Goal: Information Seeking & Learning: Check status

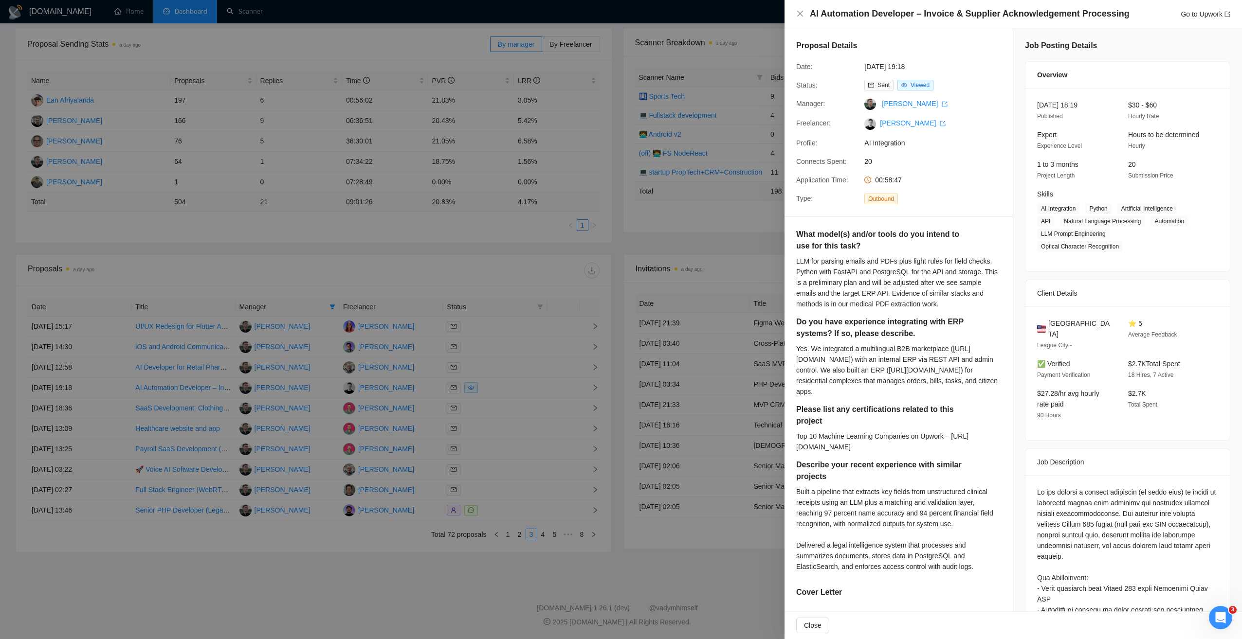
scroll to position [389, 0]
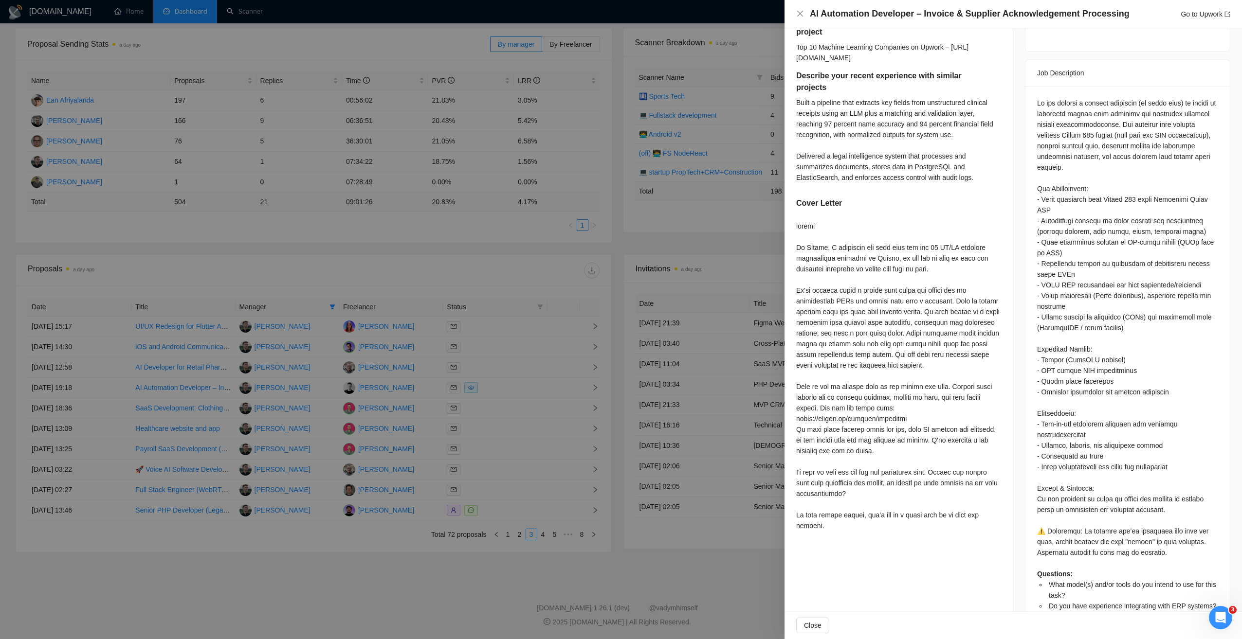
click at [498, 255] on div at bounding box center [621, 319] width 1242 height 639
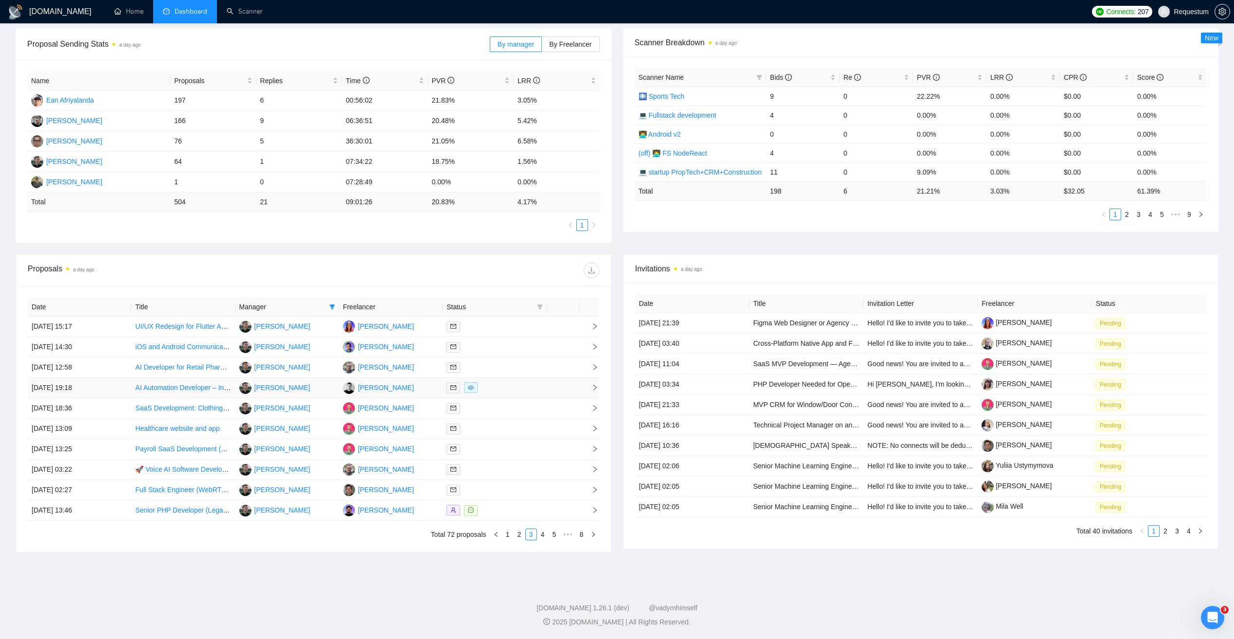
click at [522, 385] on div at bounding box center [495, 387] width 96 height 11
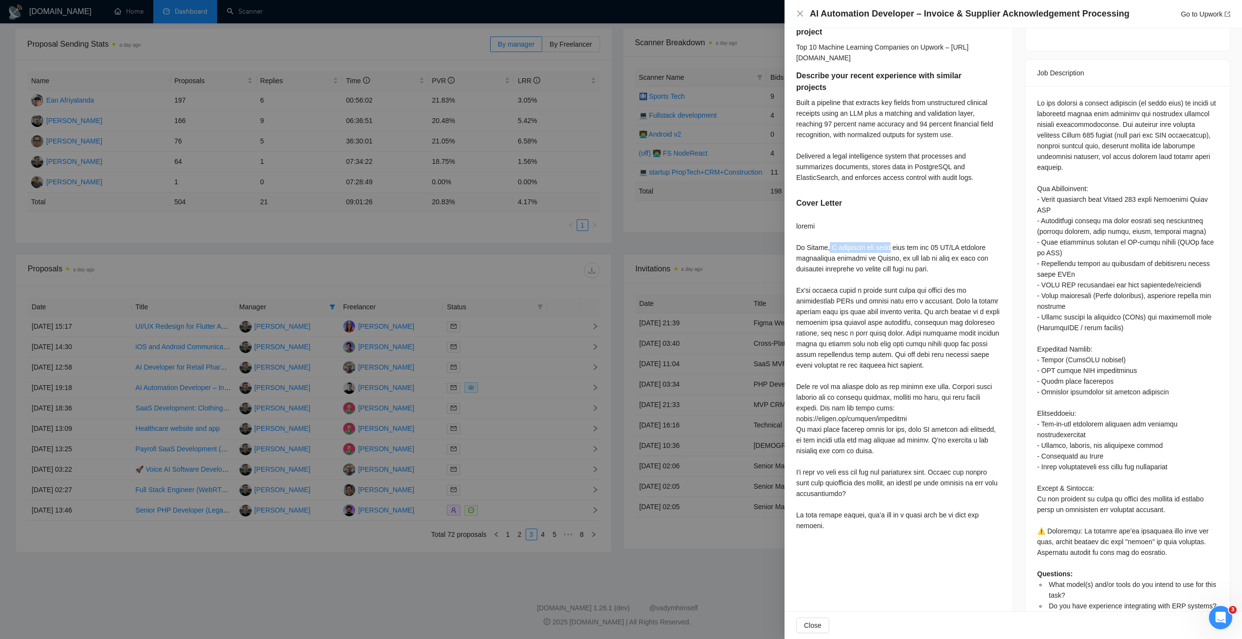
drag, startPoint x: 827, startPoint y: 248, endPoint x: 889, endPoint y: 252, distance: 62.9
click at [889, 252] on div at bounding box center [898, 376] width 205 height 310
copy div "I represent the team"
click at [479, 262] on div at bounding box center [621, 319] width 1242 height 639
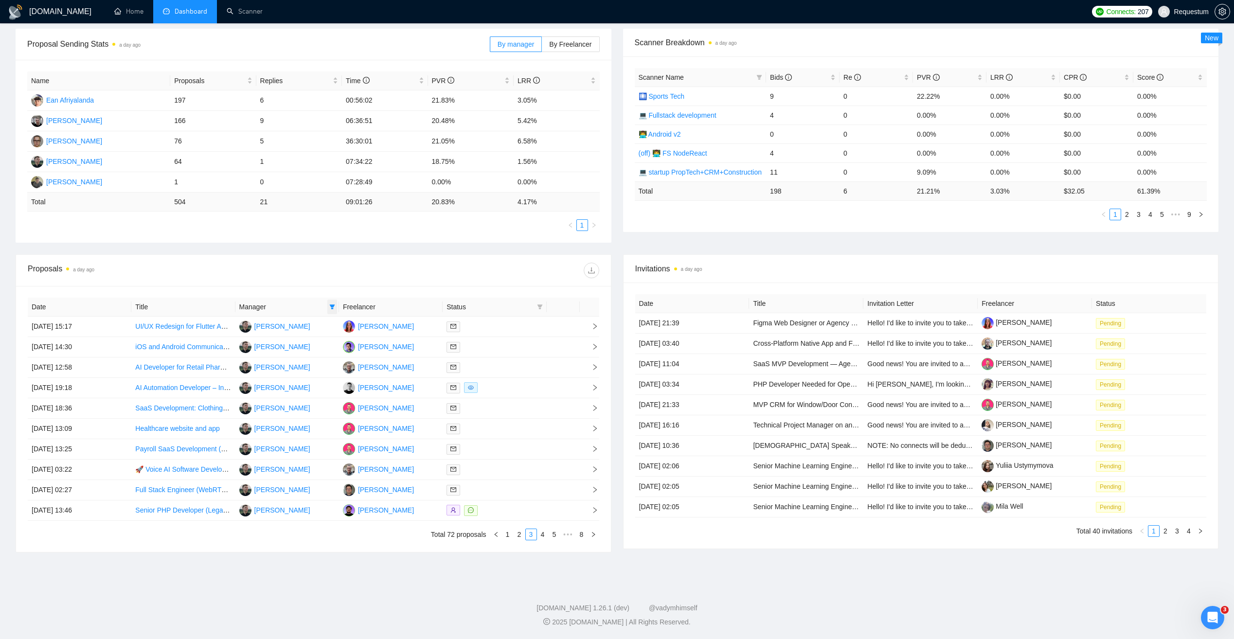
click at [331, 308] on icon "filter" at bounding box center [332, 307] width 6 height 6
click at [293, 354] on span "[PERSON_NAME]" at bounding box center [302, 357] width 56 height 8
checkbox input "false"
click at [305, 289] on div "Date Title Manager Freelancer Status [DATE] 15:17 UI/UX Redesign for Flutter Ap…" at bounding box center [313, 419] width 595 height 266
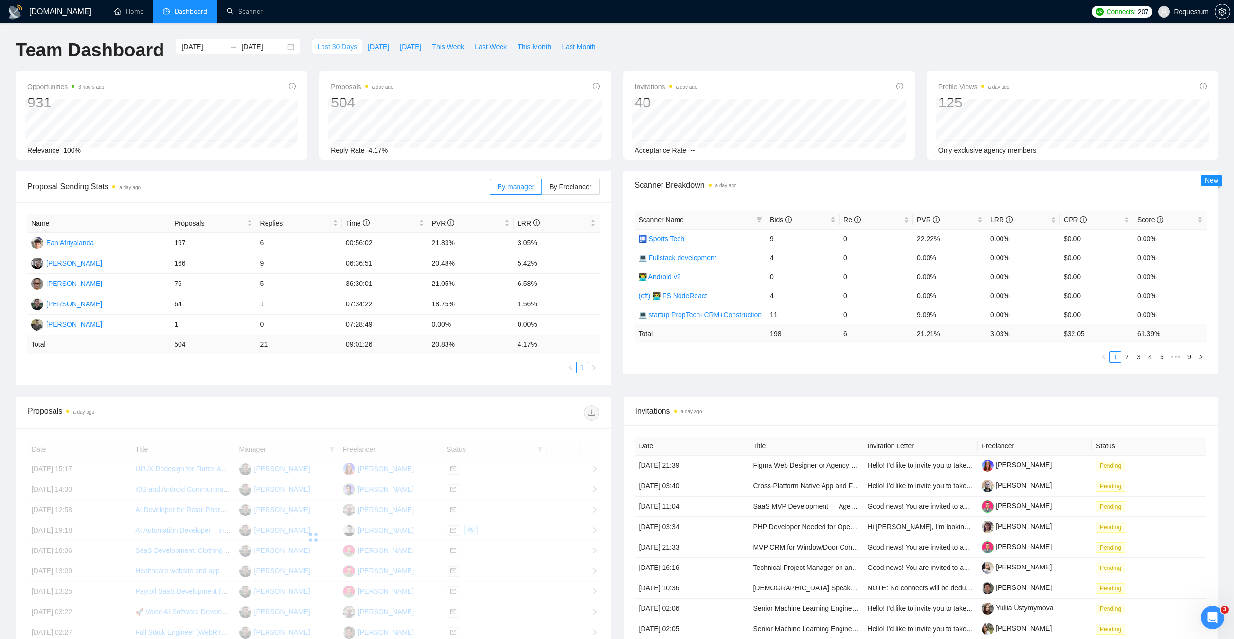
click at [331, 51] on span "Last 30 Days" at bounding box center [337, 46] width 40 height 11
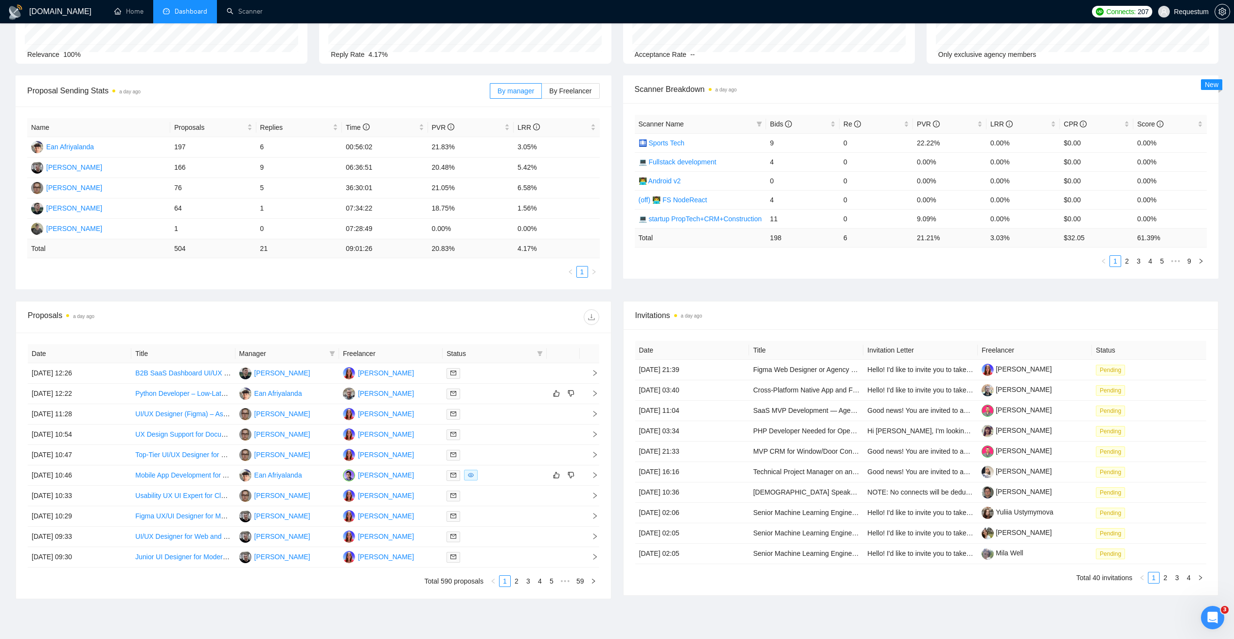
scroll to position [143, 0]
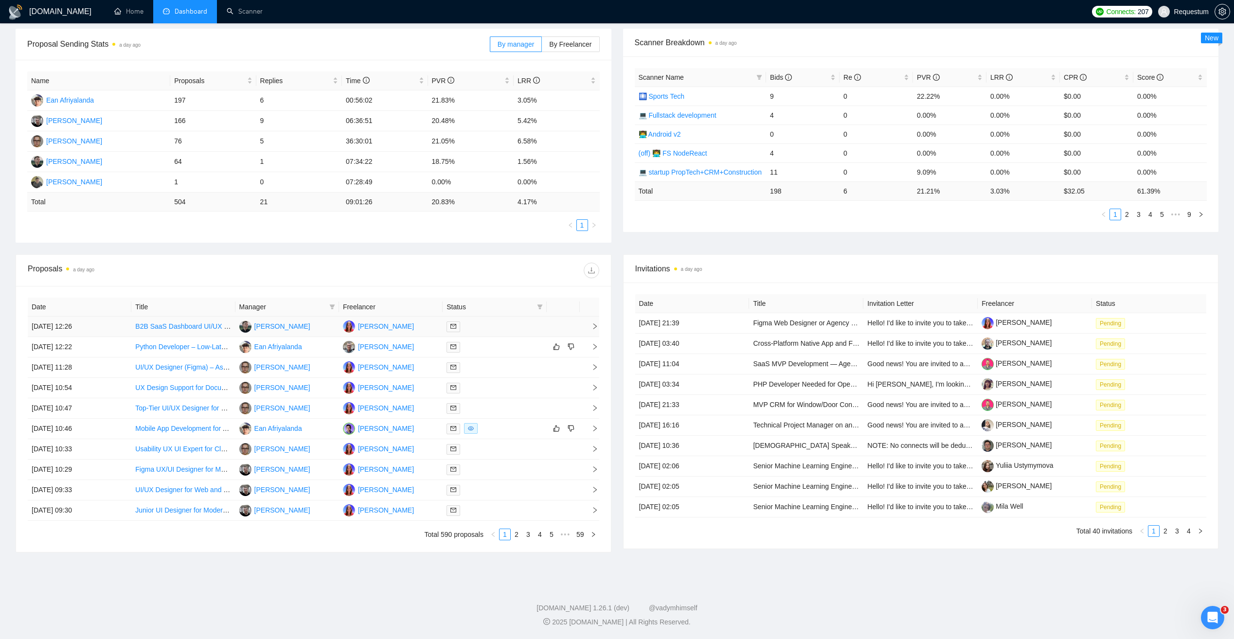
click at [112, 328] on td "[DATE] 12:26" at bounding box center [80, 327] width 104 height 20
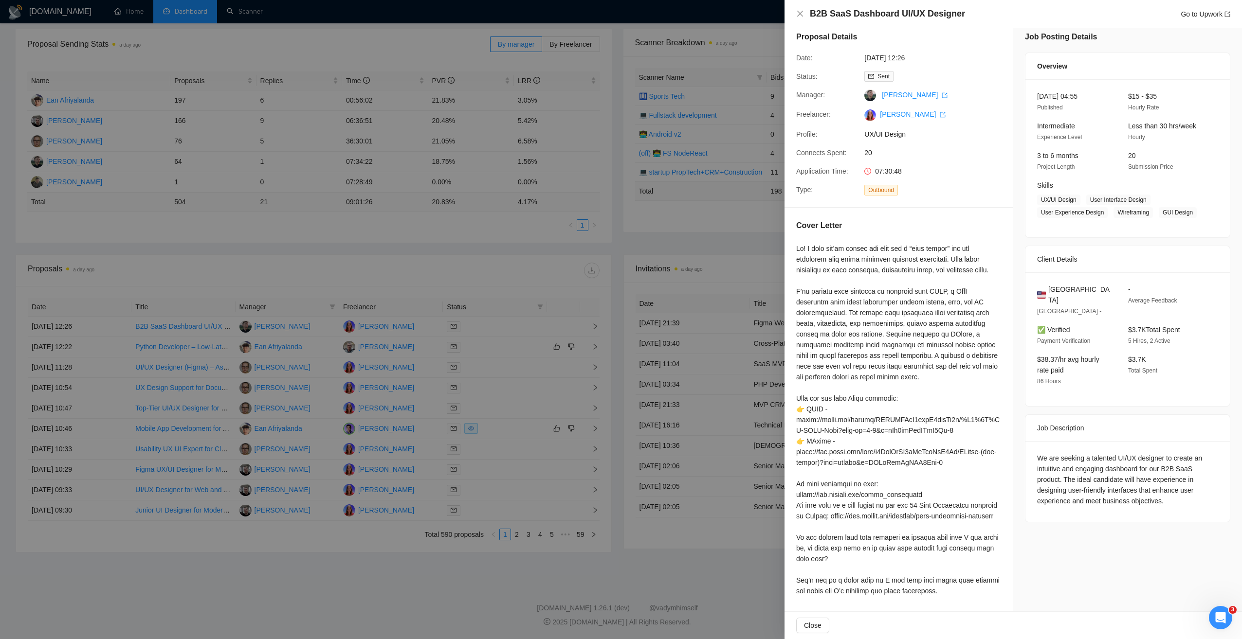
click at [491, 350] on div at bounding box center [621, 319] width 1242 height 639
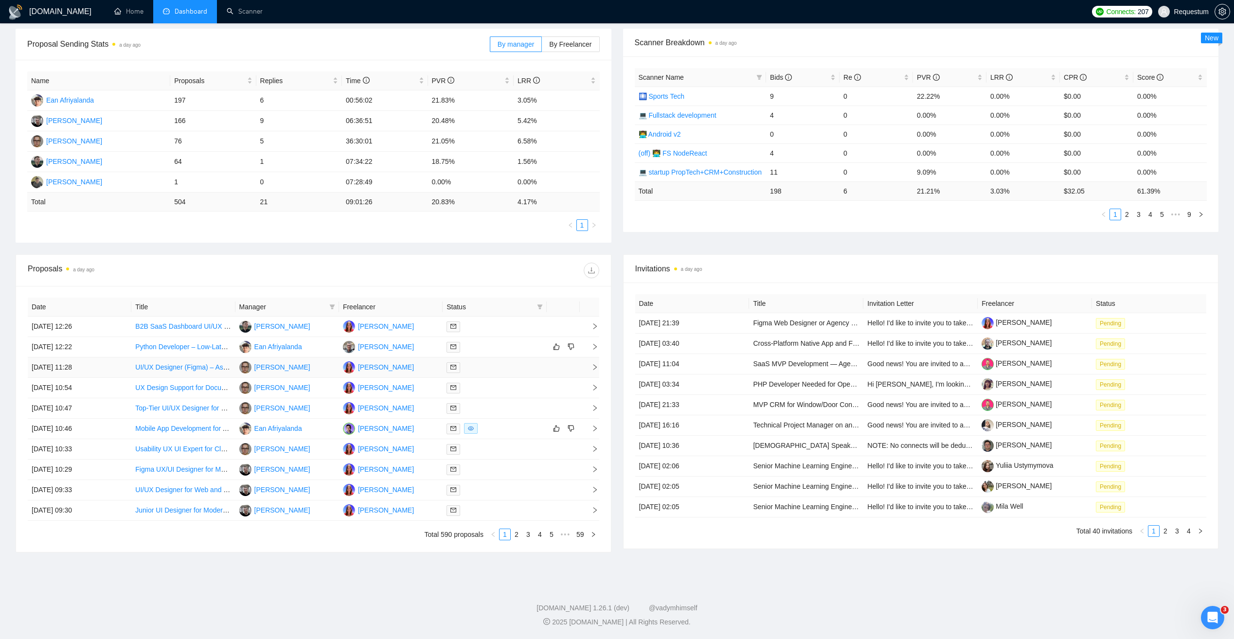
click at [493, 369] on div at bounding box center [495, 367] width 96 height 11
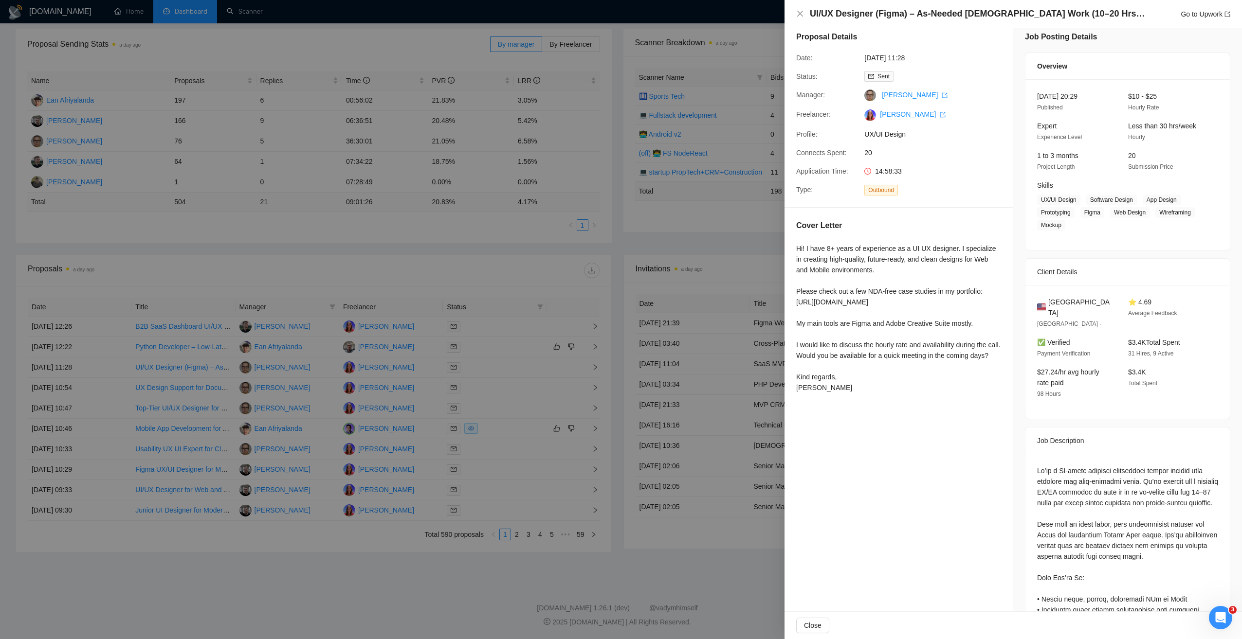
click at [483, 352] on div at bounding box center [621, 319] width 1242 height 639
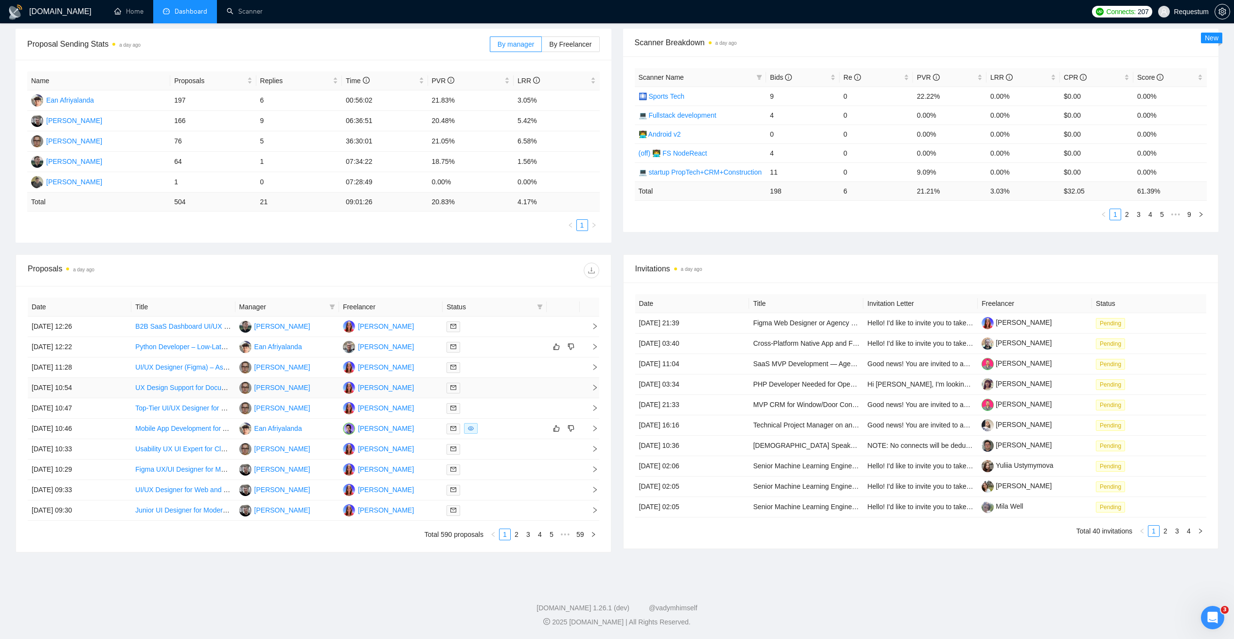
click at [491, 386] on div at bounding box center [495, 387] width 96 height 11
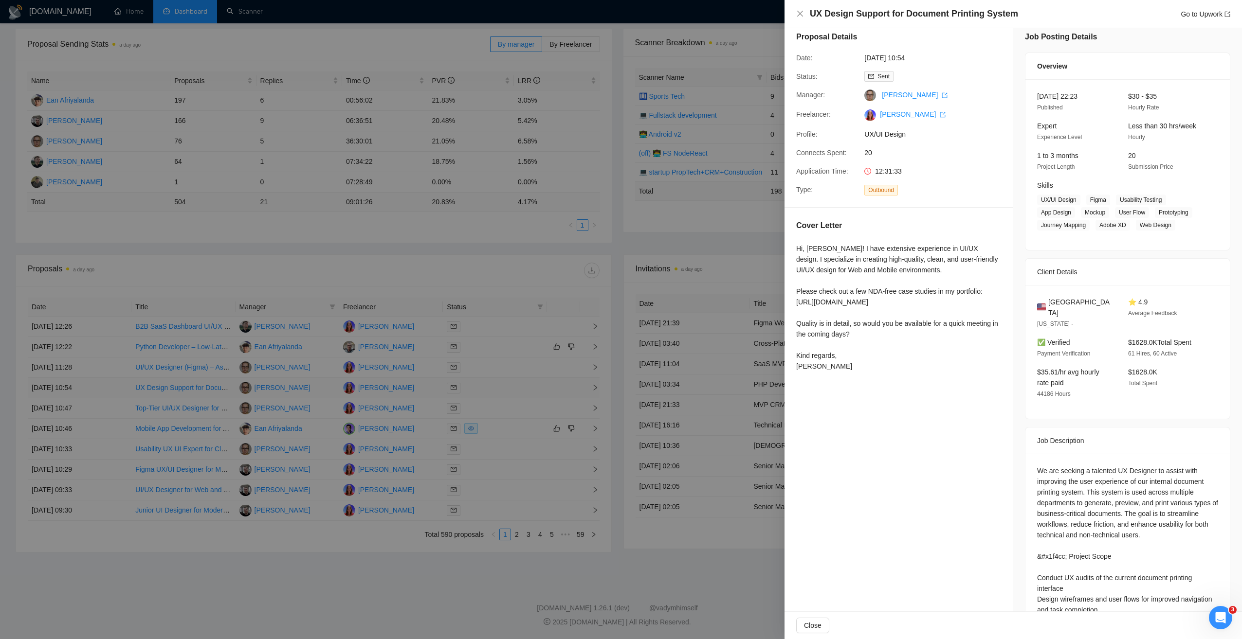
click at [491, 386] on div at bounding box center [621, 319] width 1242 height 639
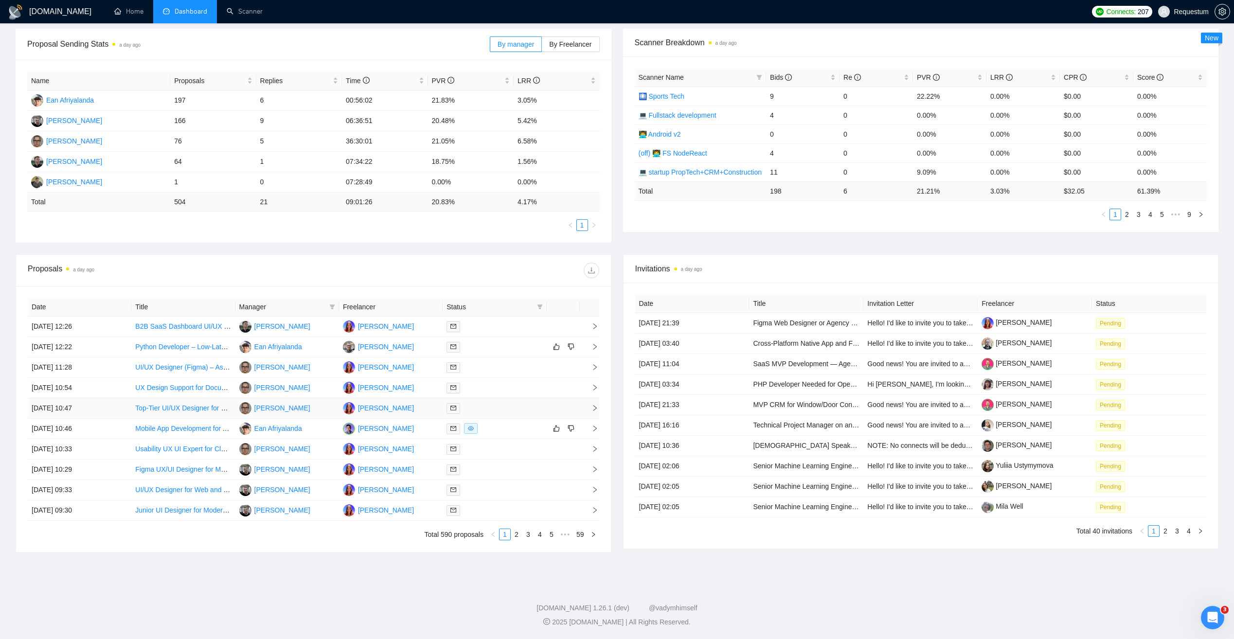
click at [493, 410] on div at bounding box center [495, 408] width 96 height 11
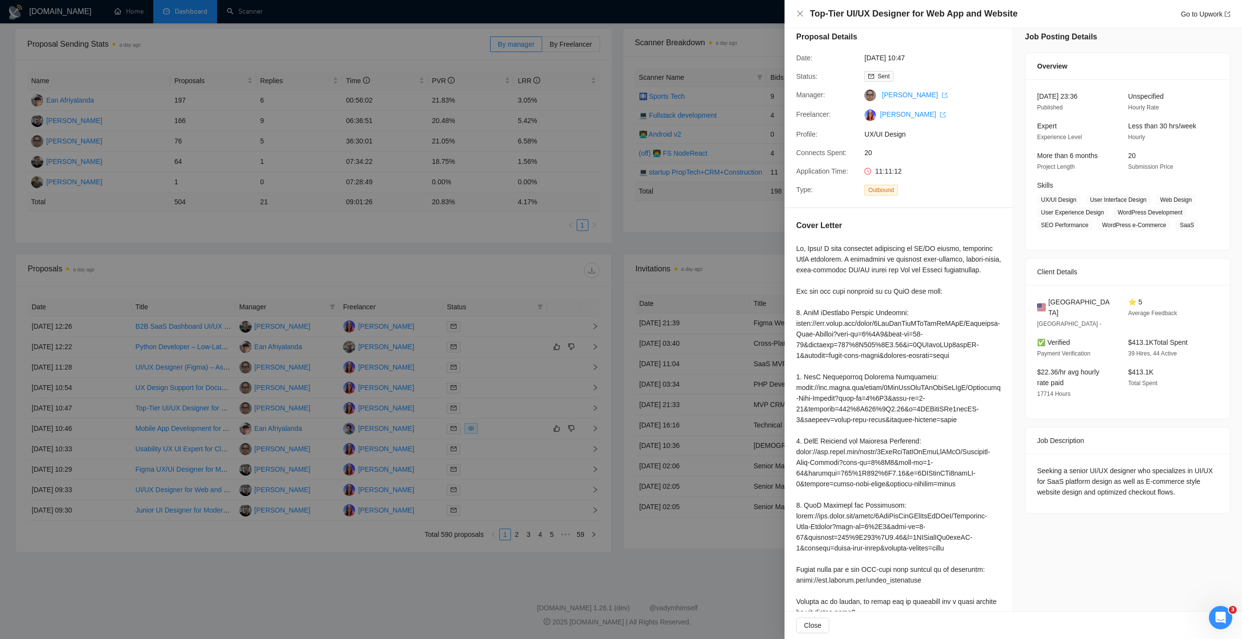
drag, startPoint x: 344, startPoint y: 237, endPoint x: 362, endPoint y: 232, distance: 17.9
click at [346, 237] on div at bounding box center [621, 319] width 1242 height 639
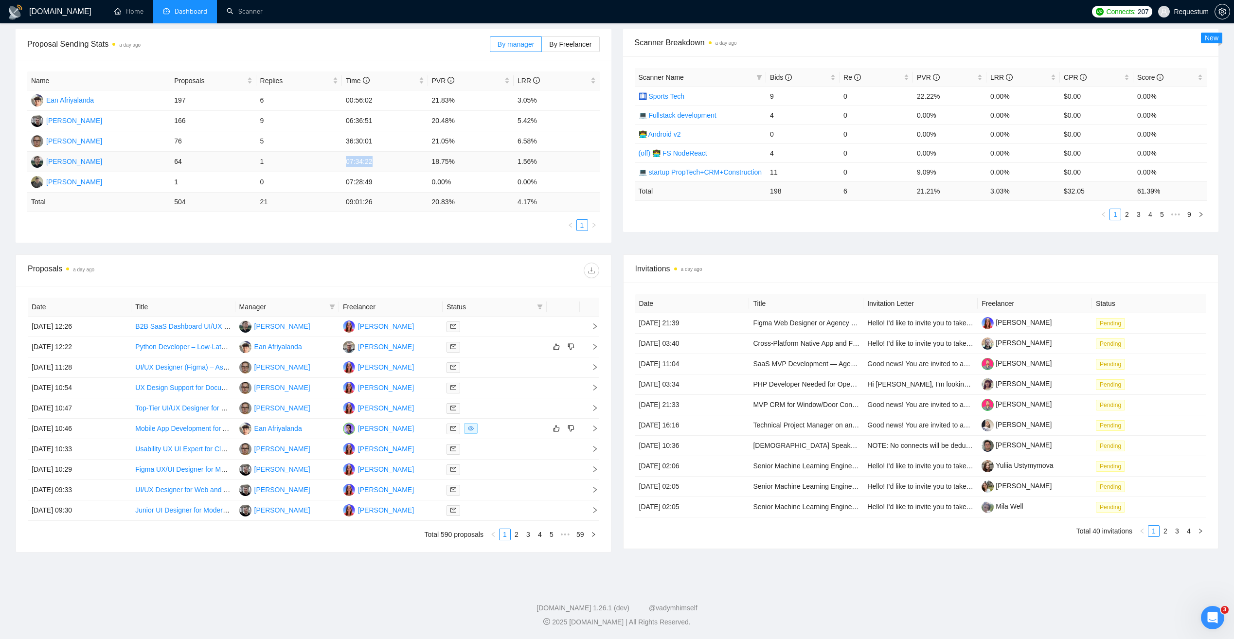
drag, startPoint x: 344, startPoint y: 165, endPoint x: 386, endPoint y: 165, distance: 42.8
click at [386, 165] on td "07:34:22" at bounding box center [385, 162] width 86 height 20
drag, startPoint x: 386, startPoint y: 165, endPoint x: 367, endPoint y: 79, distance: 88.3
click at [367, 79] on icon "info-circle" at bounding box center [366, 80] width 7 height 7
click at [366, 79] on icon "info-circle" at bounding box center [366, 80] width 7 height 7
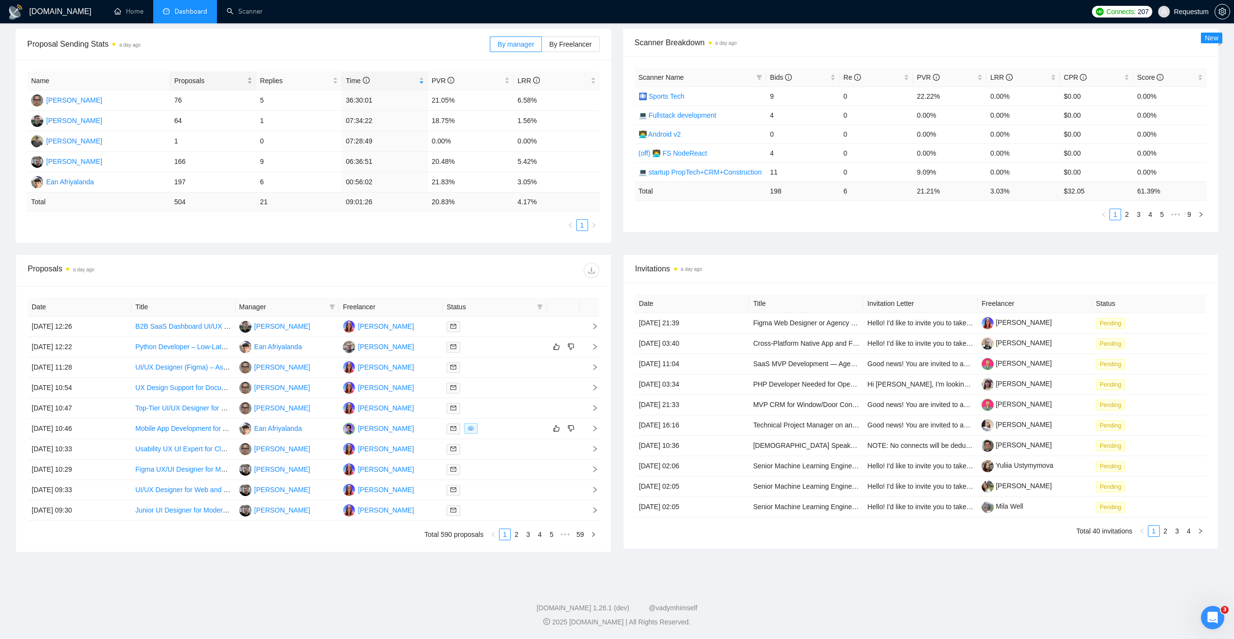
click at [201, 78] on span "Proposals" at bounding box center [209, 80] width 71 height 11
click at [220, 77] on span "Proposals" at bounding box center [209, 80] width 71 height 11
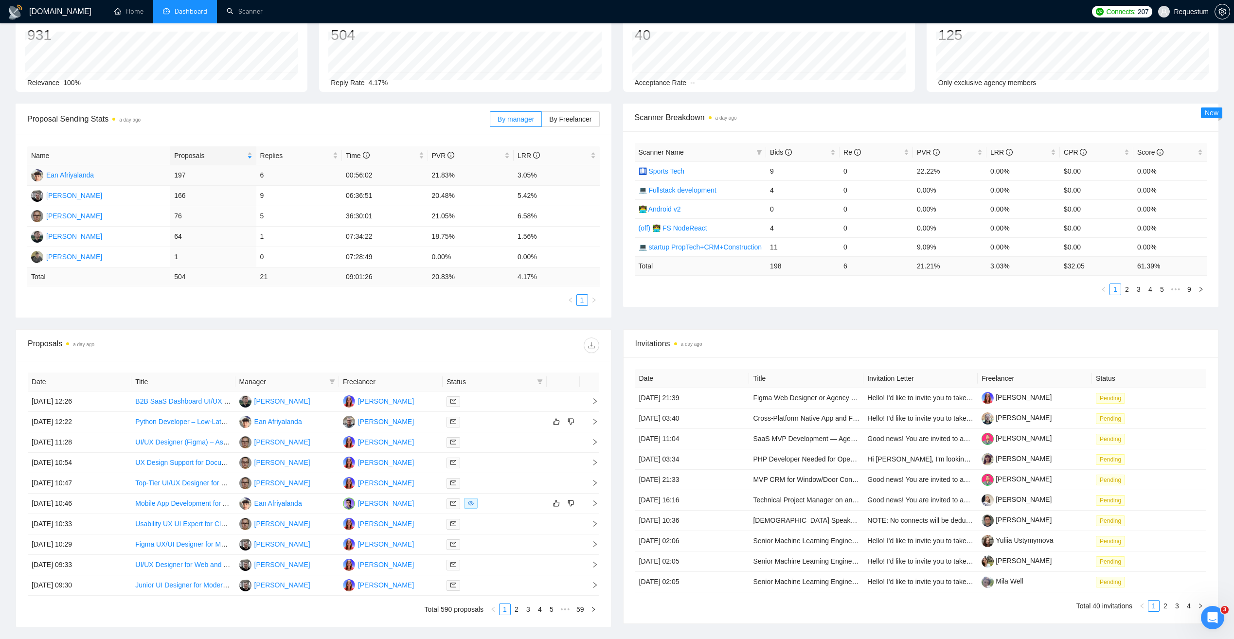
scroll to position [0, 0]
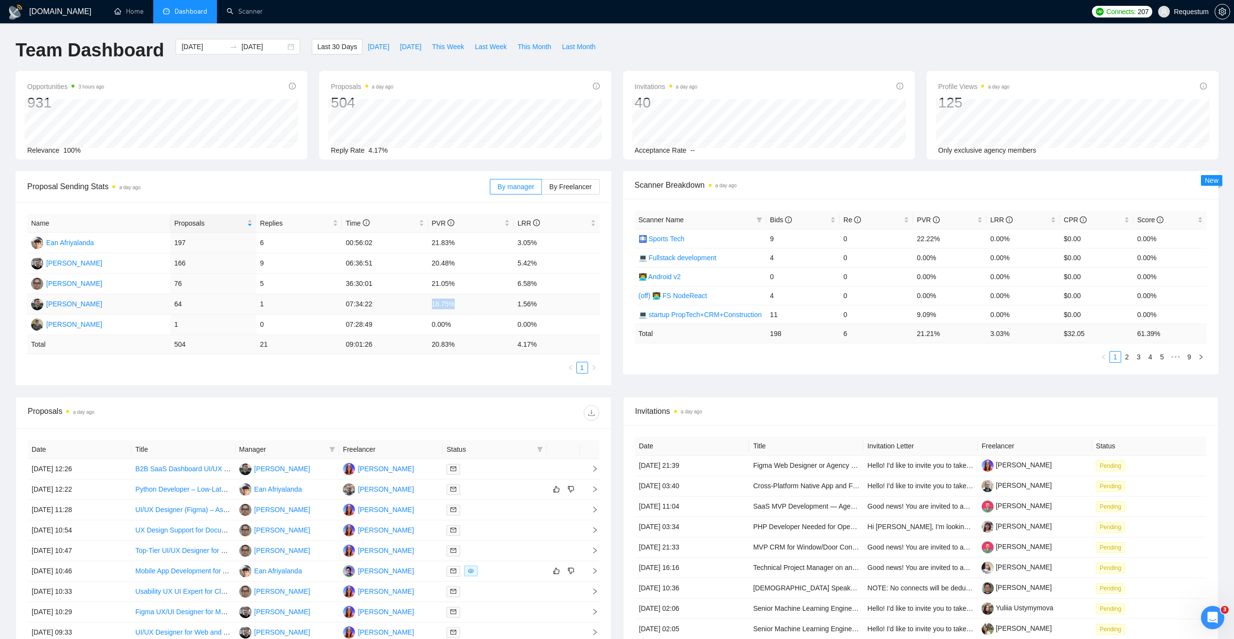
drag, startPoint x: 433, startPoint y: 307, endPoint x: 456, endPoint y: 308, distance: 23.4
click at [456, 308] on td "18.75%" at bounding box center [471, 304] width 86 height 20
drag, startPoint x: 456, startPoint y: 308, endPoint x: 427, endPoint y: 385, distance: 82.5
click at [427, 385] on div "Name Proposals Replies Time PVR LRR Ean Afriyalanda 197 6 00:56:02 21.83% 3.05%…" at bounding box center [314, 293] width 596 height 183
click at [567, 185] on span "By Freelancer" at bounding box center [570, 187] width 42 height 8
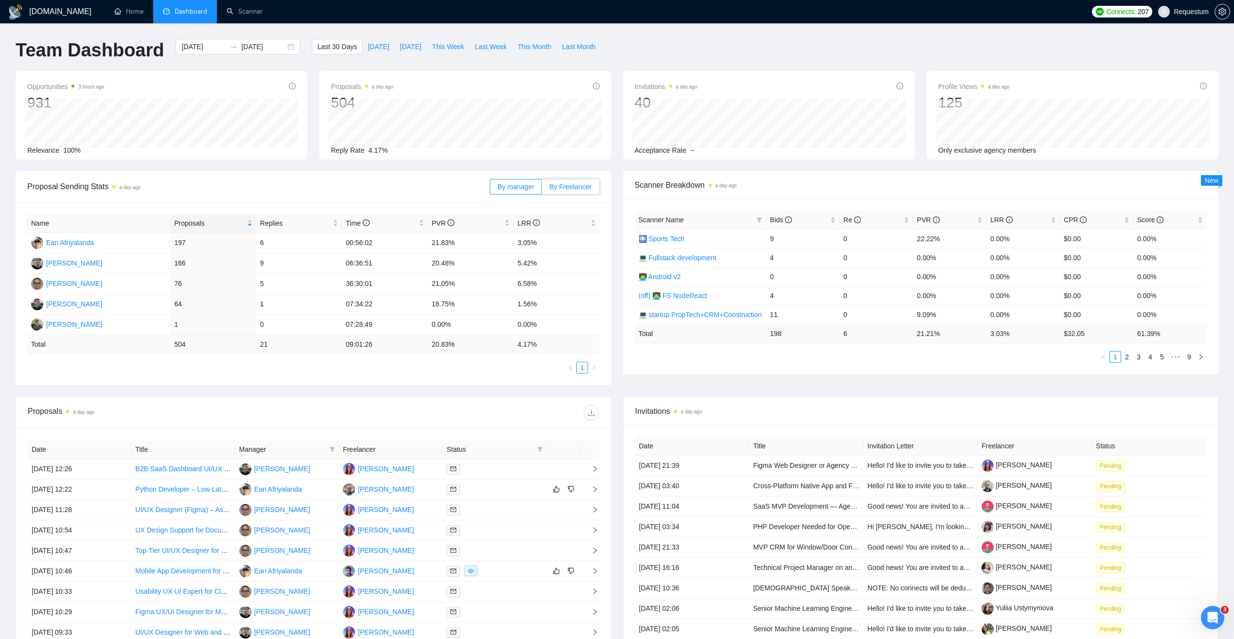
click at [542, 189] on input "By Freelancer" at bounding box center [542, 189] width 0 height 0
click at [516, 189] on span "By manager" at bounding box center [516, 187] width 36 height 8
click at [490, 189] on input "By manager" at bounding box center [490, 189] width 0 height 0
click at [685, 42] on div "Team Dashboard [DATE] [DATE] Last 30 Days [DATE] [DATE] This Week Last Week Thi…" at bounding box center [617, 55] width 1215 height 32
click at [181, 7] on li "Dashboard" at bounding box center [185, 11] width 64 height 23
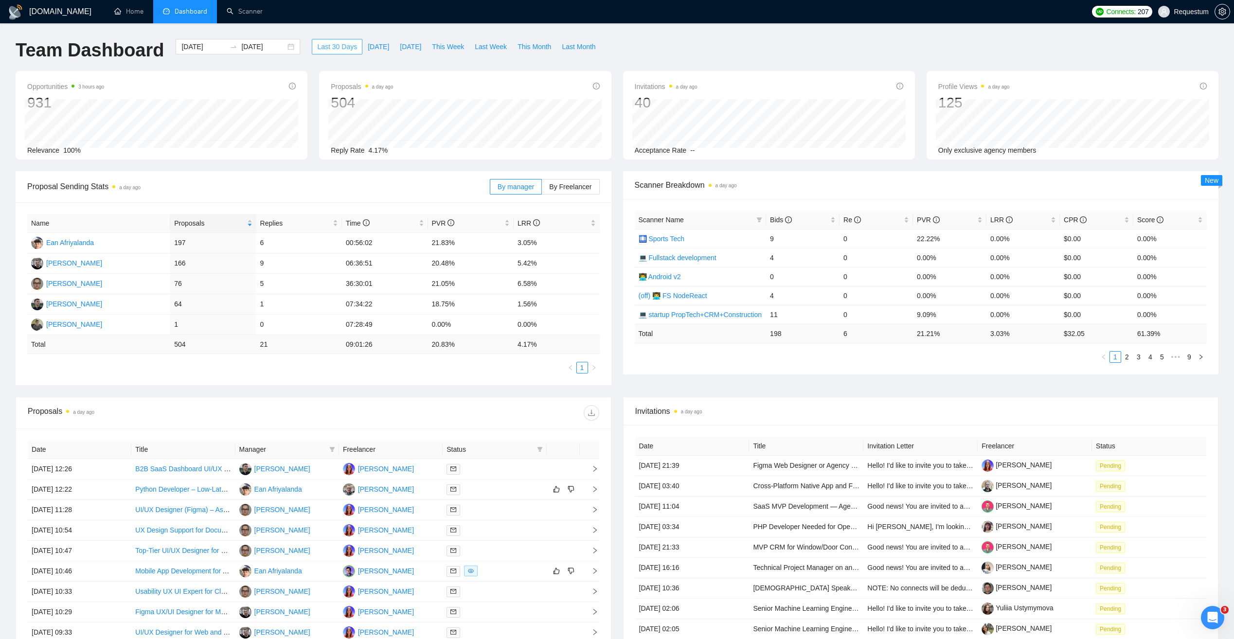
click at [326, 46] on span "Last 30 Days" at bounding box center [337, 46] width 40 height 11
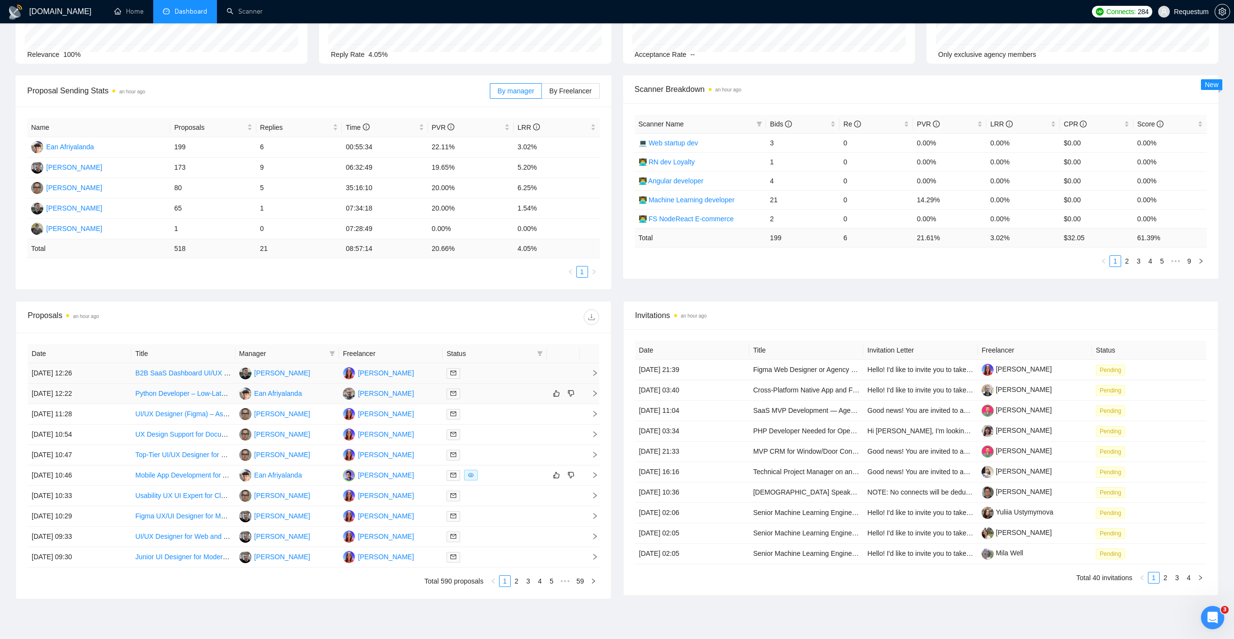
scroll to position [97, 0]
click at [315, 370] on td "[PERSON_NAME]" at bounding box center [288, 372] width 104 height 20
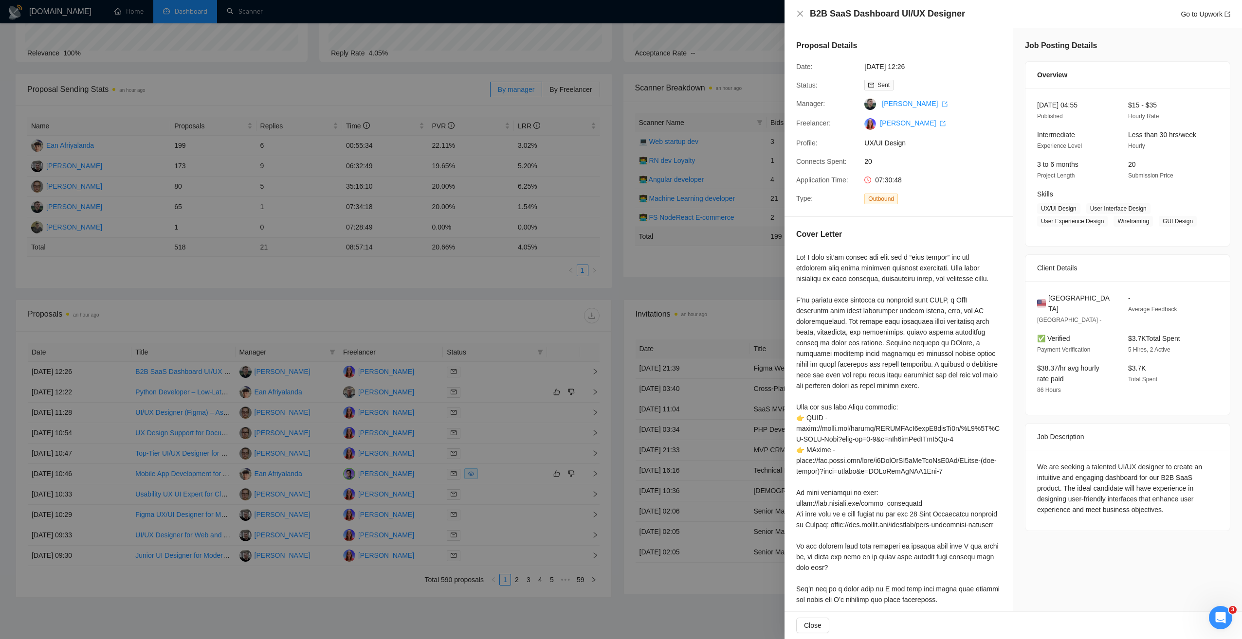
click at [512, 295] on div at bounding box center [621, 319] width 1242 height 639
